Goal: Find specific fact: Find specific page/section

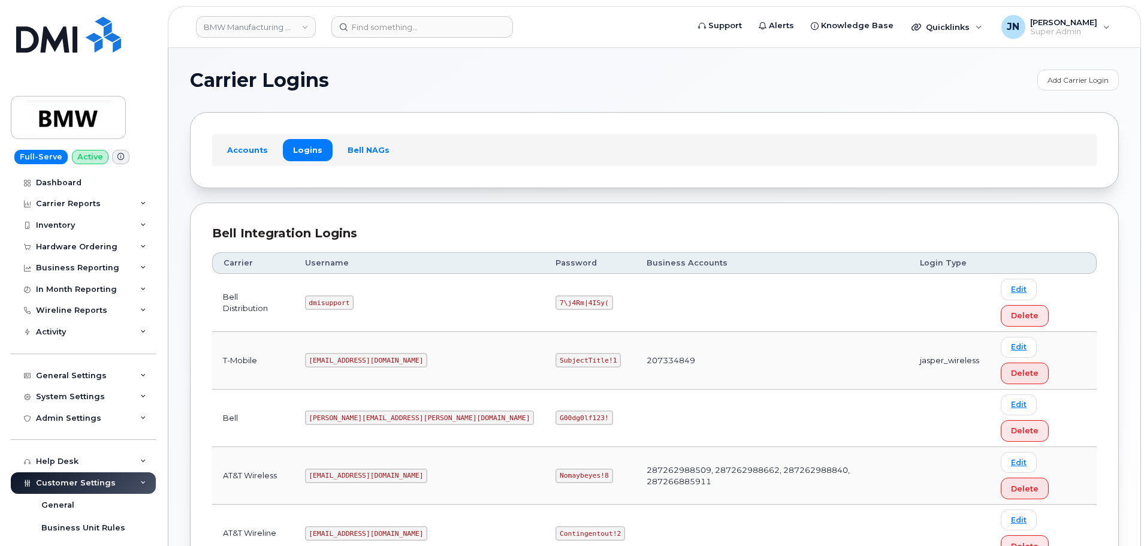
scroll to position [84, 0]
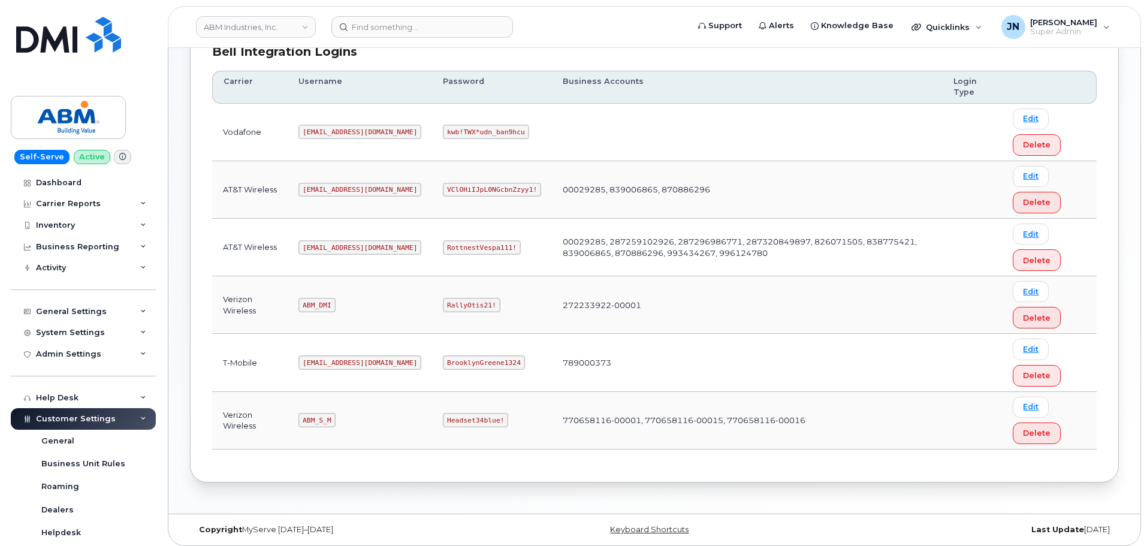
scroll to position [188, 0]
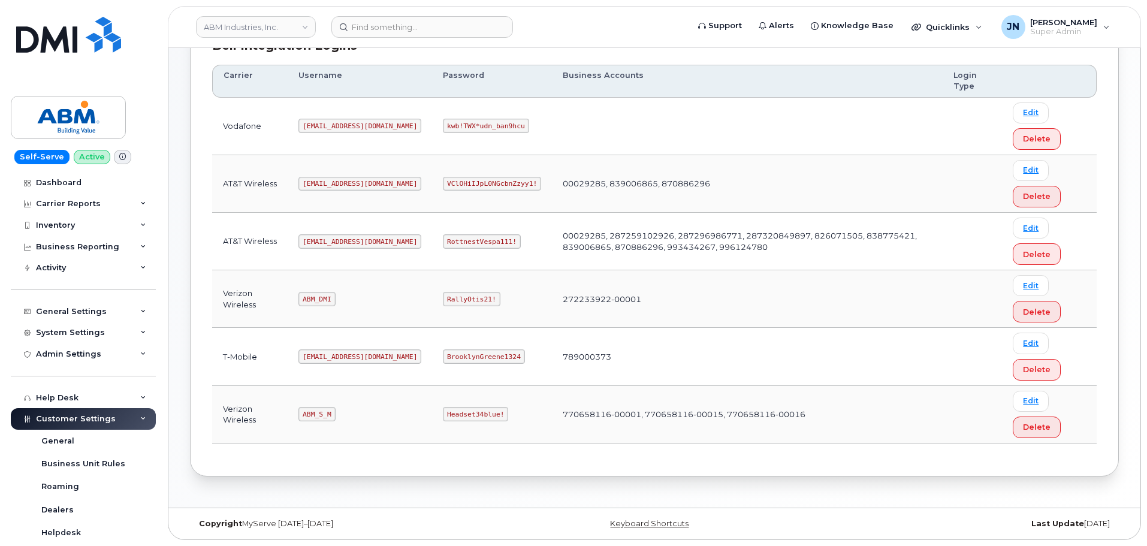
click at [321, 243] on code "abm@dminc.com" at bounding box center [359, 241] width 123 height 14
copy code "abm@dminc.com"
click at [443, 238] on code "RottnestVespa111!" at bounding box center [482, 241] width 78 height 14
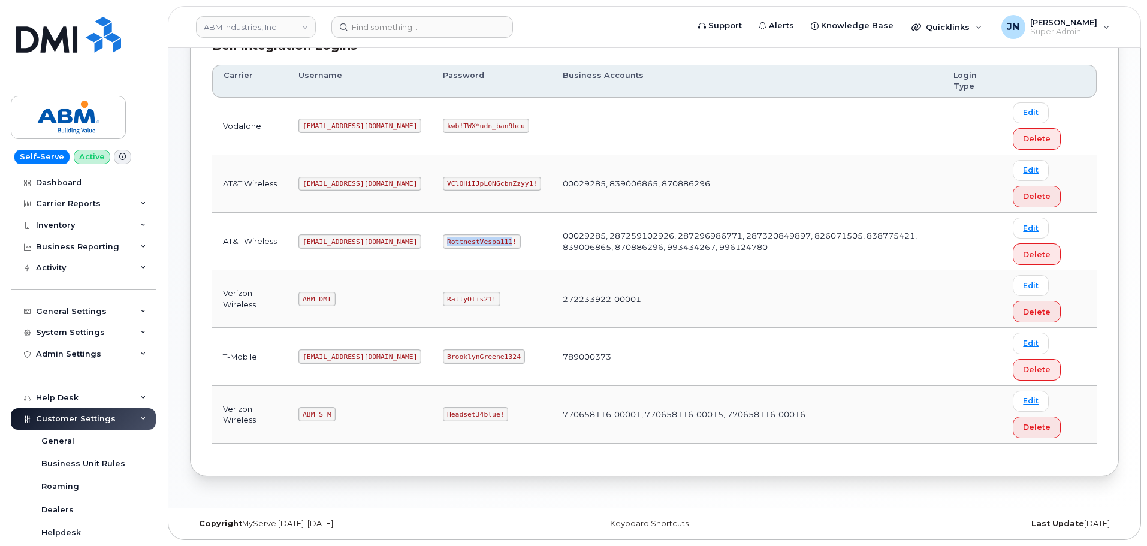
click at [443, 238] on code "RottnestVespa111!" at bounding box center [482, 241] width 78 height 14
copy code "RottnestVespa111!"
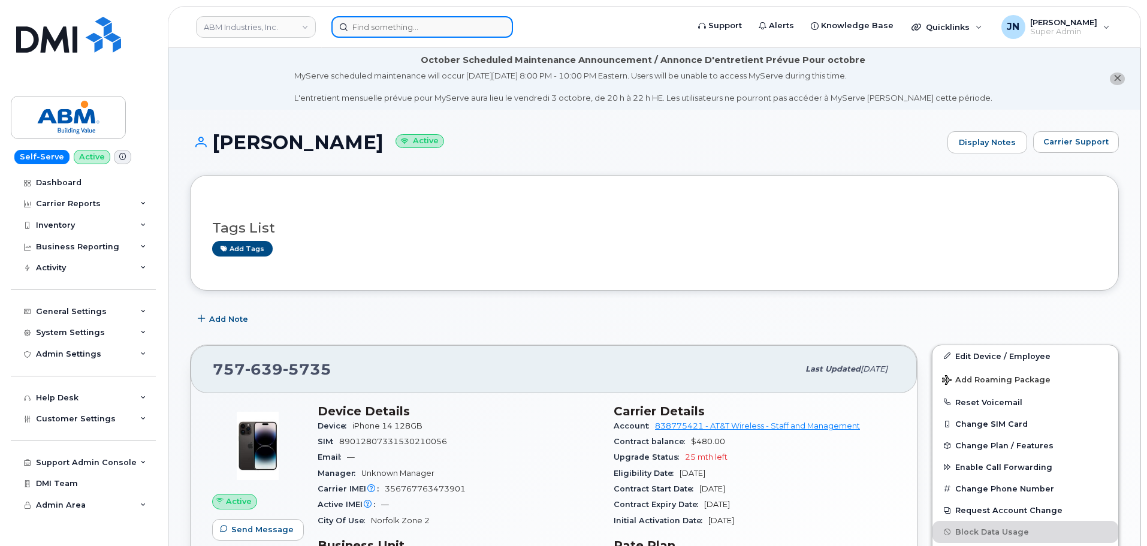
click at [424, 26] on input at bounding box center [422, 27] width 182 height 22
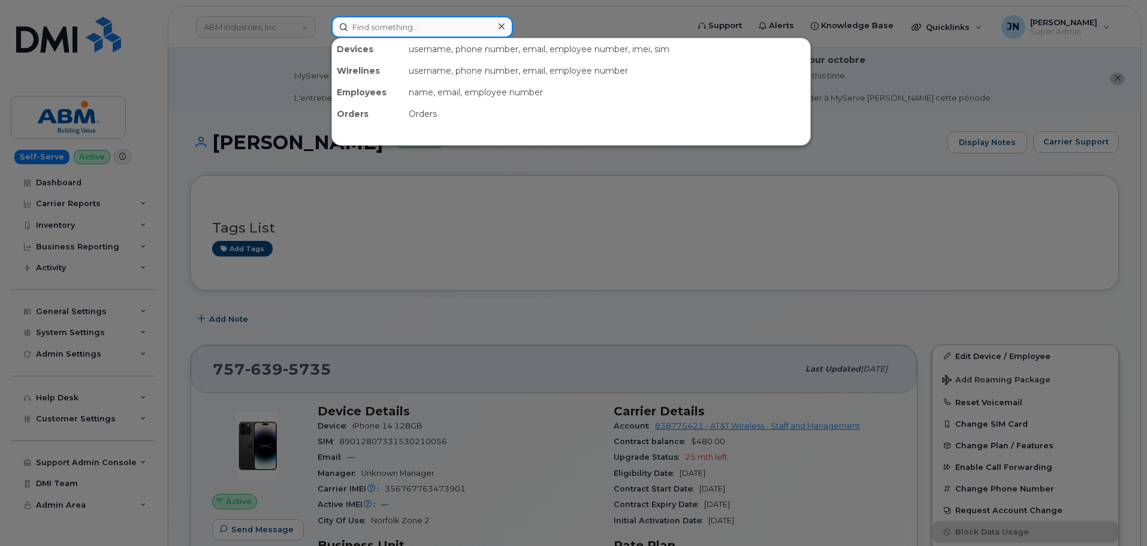
paste input "7372621449"
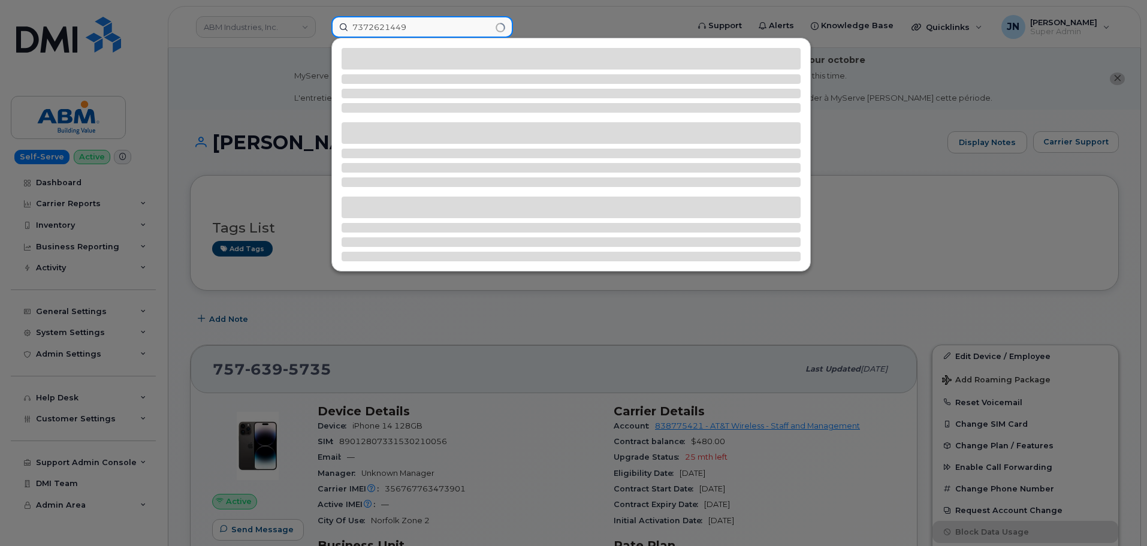
type input "7372621449"
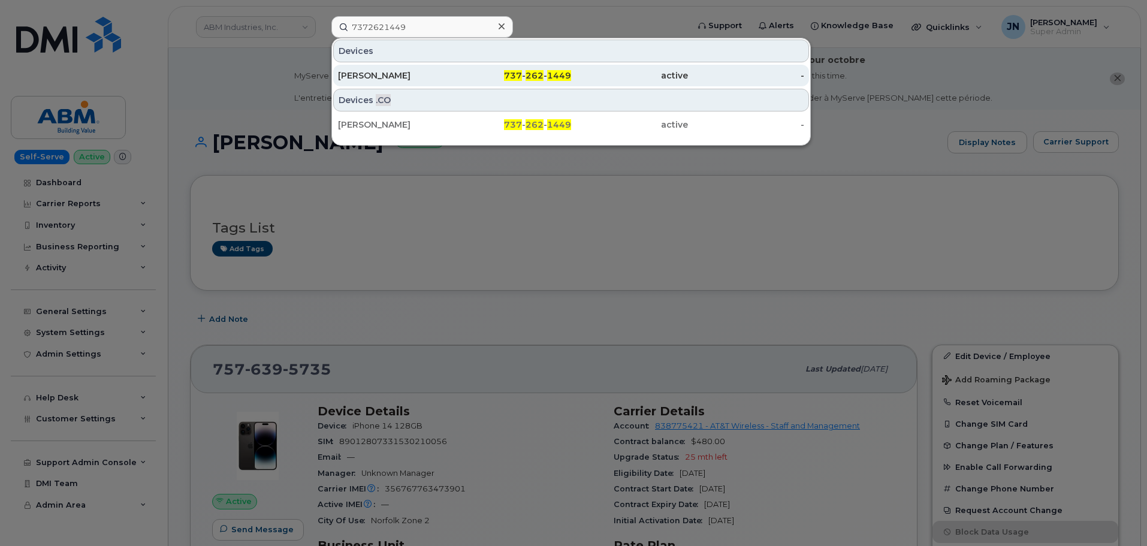
click at [549, 71] on span "1449" at bounding box center [559, 75] width 24 height 11
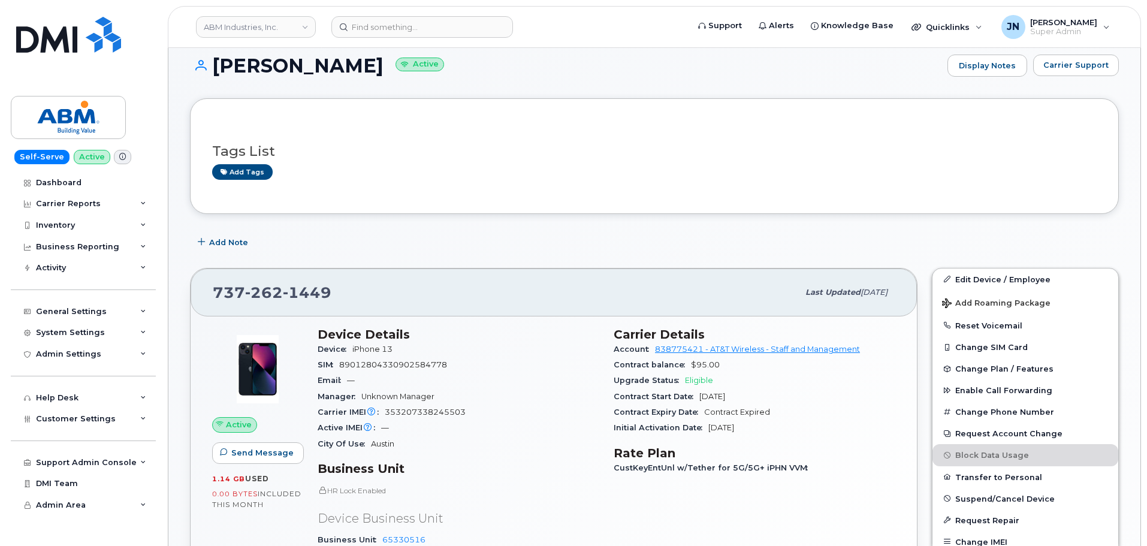
scroll to position [80, 0]
